Goal: Navigation & Orientation: Find specific page/section

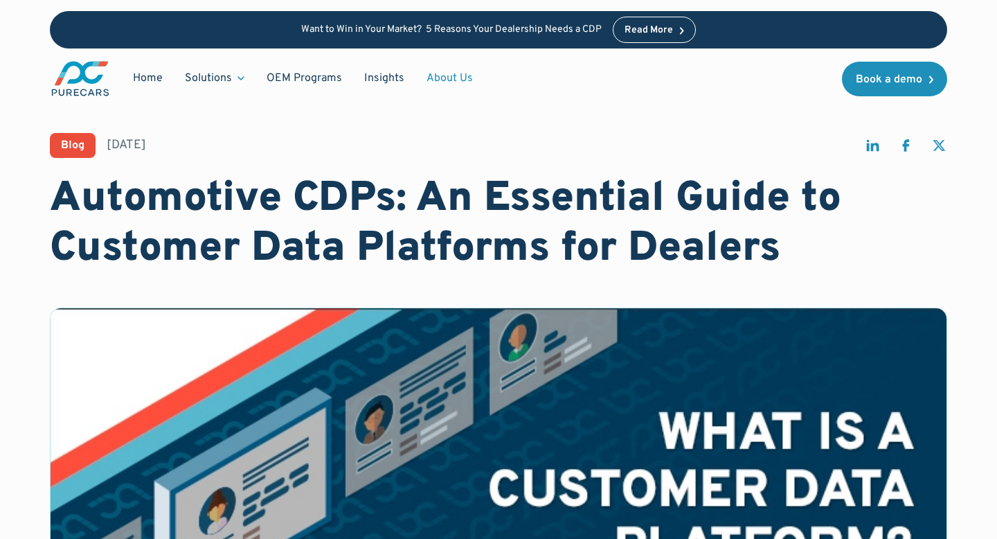
click at [439, 79] on link "About Us" at bounding box center [449, 78] width 69 height 26
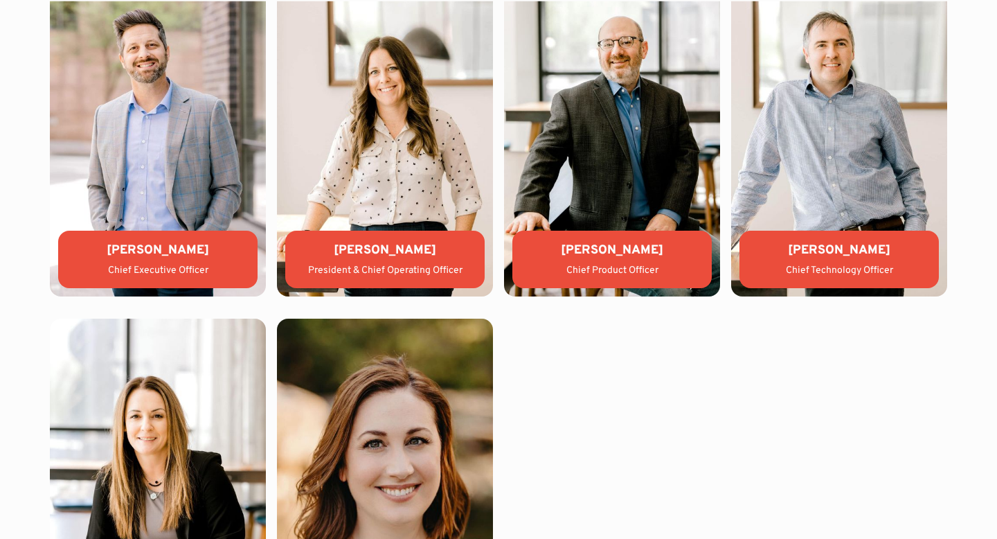
scroll to position [3947, 0]
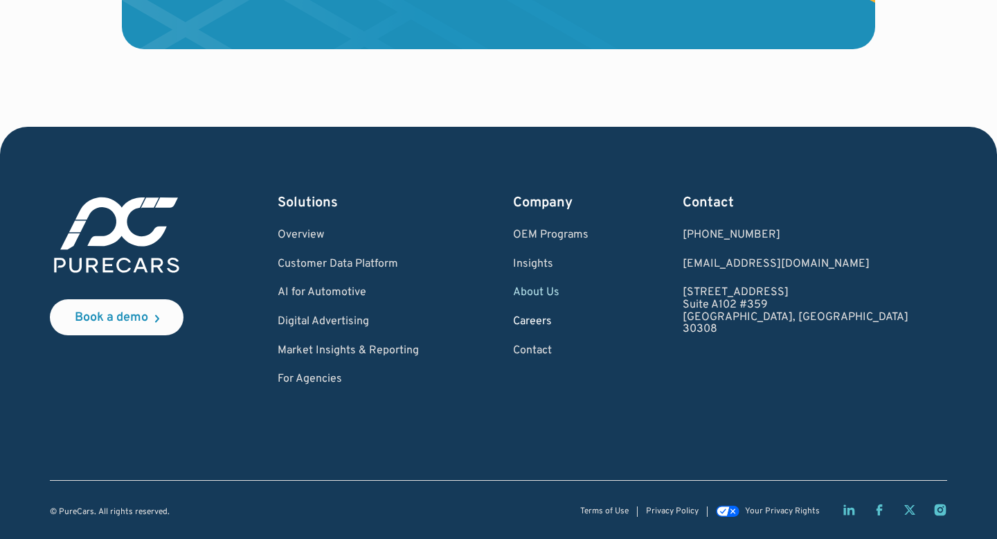
click at [588, 327] on link "Careers" at bounding box center [550, 322] width 75 height 12
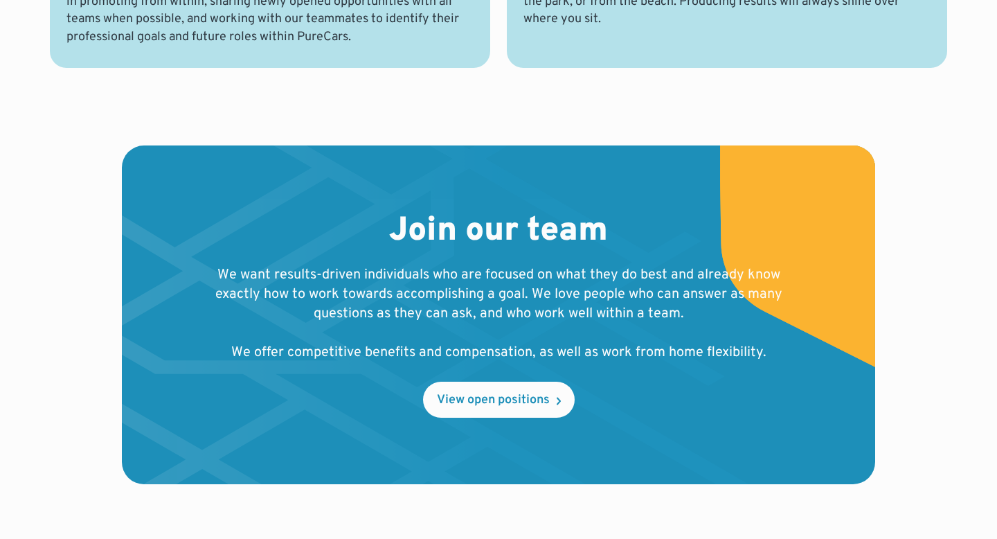
scroll to position [1389, 0]
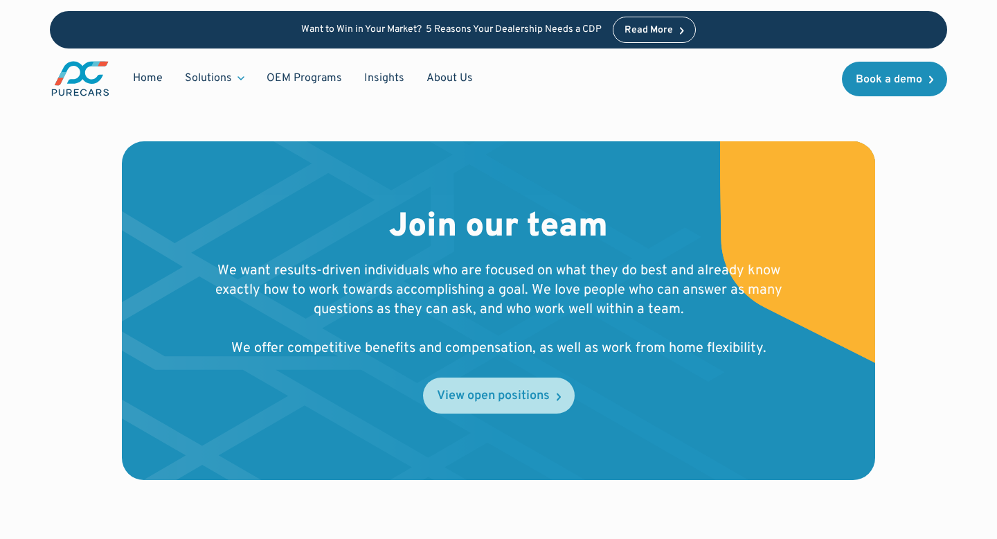
click at [474, 397] on div "View open positions" at bounding box center [493, 396] width 113 height 12
